Goal: Information Seeking & Learning: Find contact information

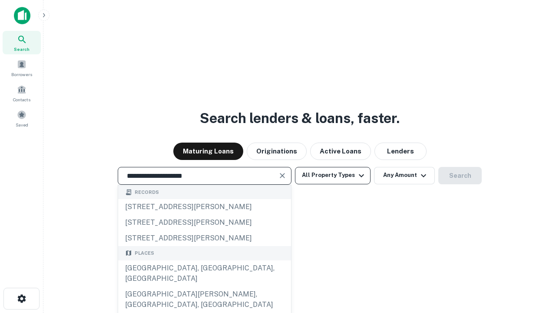
click at [204, 286] on div "[GEOGRAPHIC_DATA], [GEOGRAPHIC_DATA], [GEOGRAPHIC_DATA]" at bounding box center [204, 273] width 173 height 26
type input "**********"
click at [333, 175] on button "All Property Types" at bounding box center [333, 175] width 76 height 17
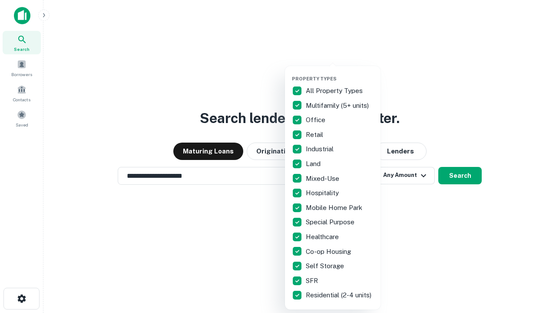
click at [340, 73] on button "button" at bounding box center [340, 73] width 96 height 0
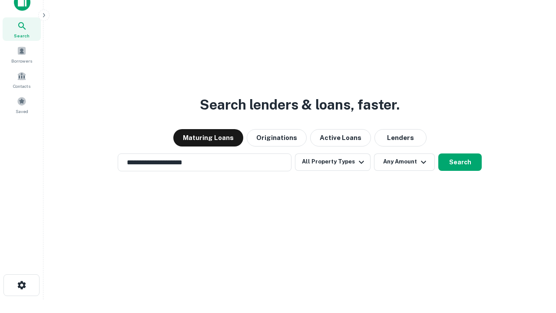
scroll to position [5, 105]
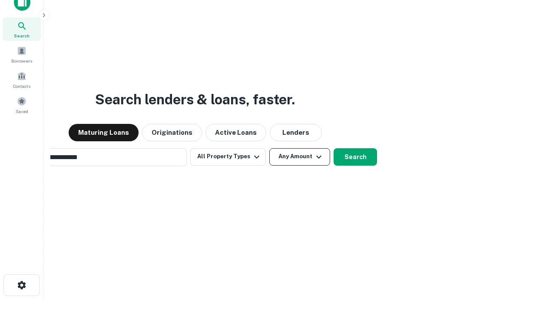
click at [269, 148] on button "Any Amount" at bounding box center [299, 156] width 61 height 17
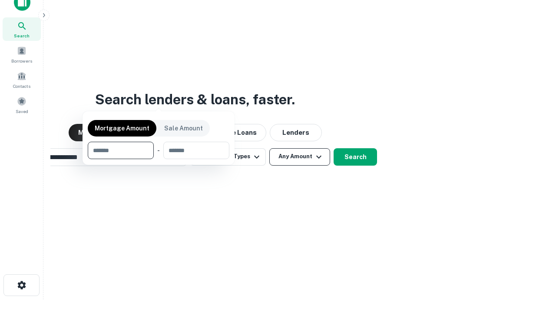
scroll to position [14, 0]
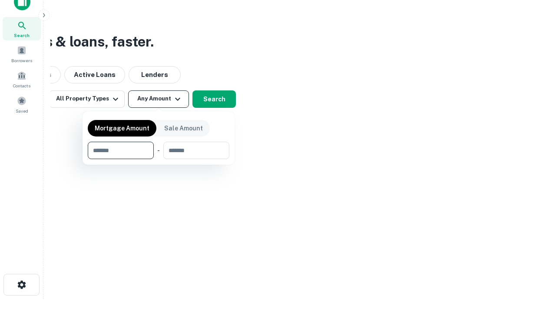
type input "*******"
click at [159, 159] on button "button" at bounding box center [159, 159] width 142 height 0
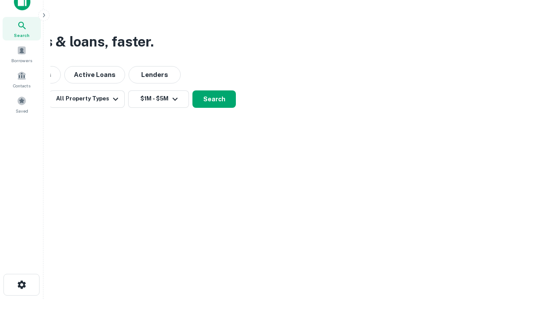
scroll to position [13, 0]
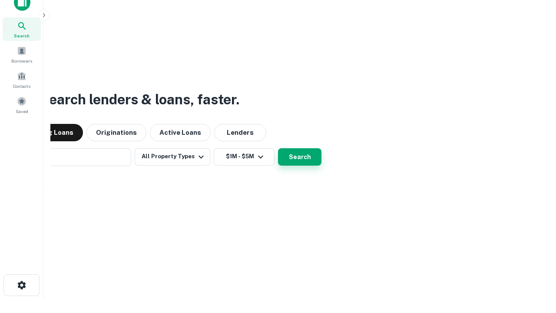
click at [278, 148] on button "Search" at bounding box center [299, 156] width 43 height 17
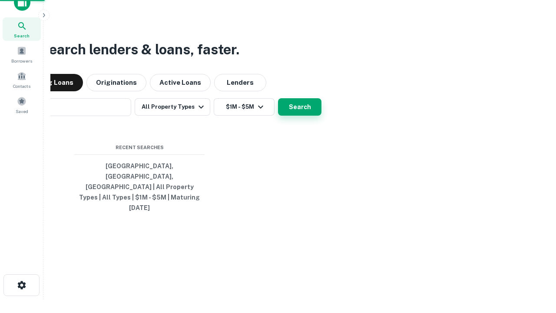
scroll to position [14, 0]
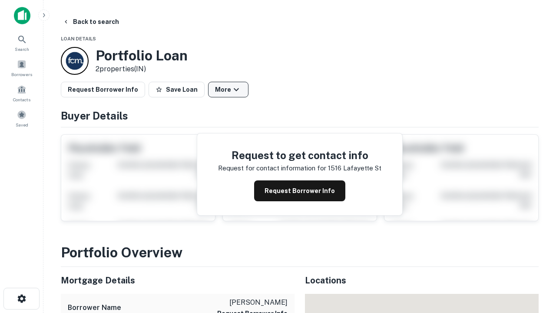
click at [228, 89] on button "More" at bounding box center [228, 90] width 40 height 16
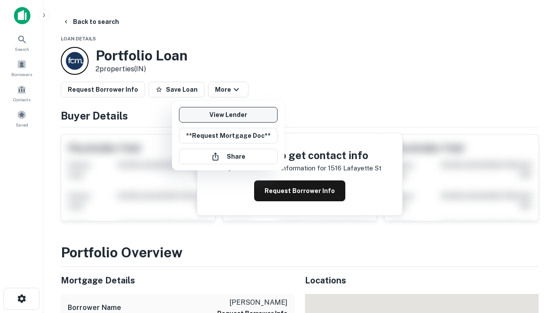
click at [228, 115] on link "View Lender" at bounding box center [228, 115] width 99 height 16
